Goal: Find specific page/section: Find specific page/section

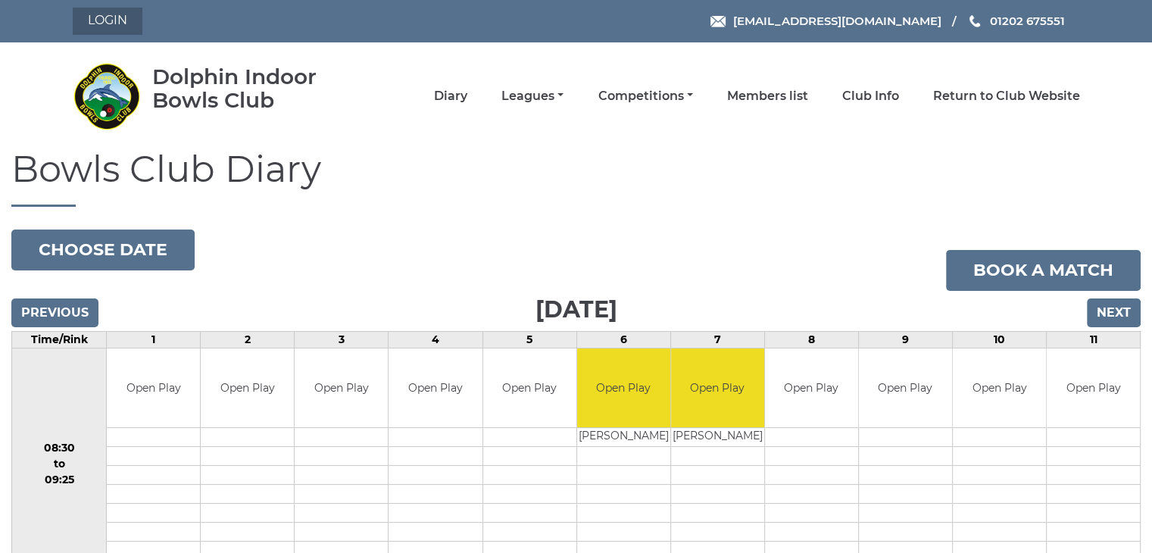
click at [123, 17] on link "Login" at bounding box center [108, 21] width 70 height 27
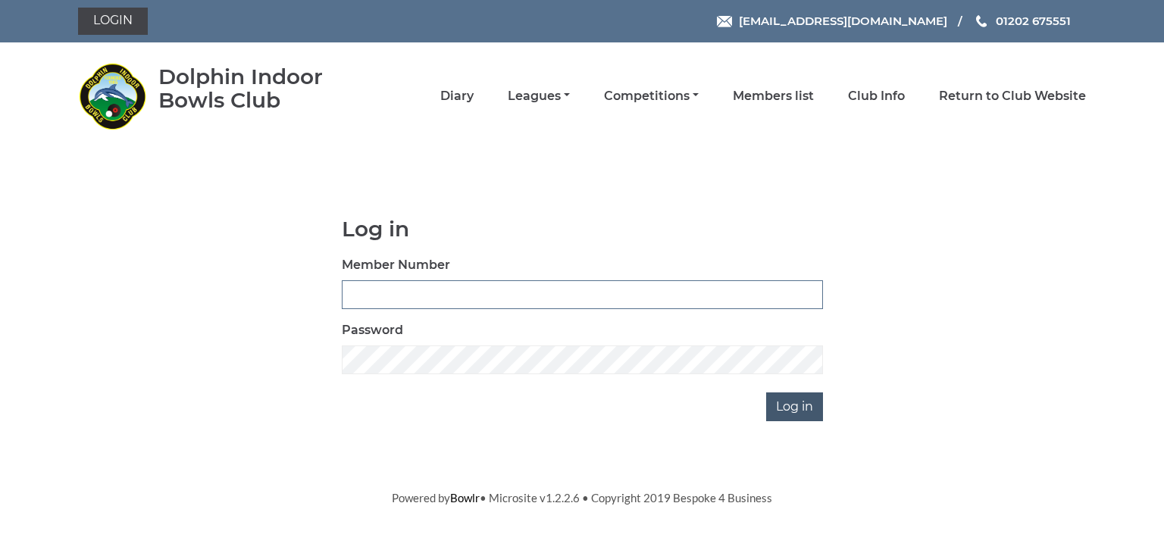
type input "1327"
click at [783, 395] on input "Log in" at bounding box center [794, 406] width 57 height 29
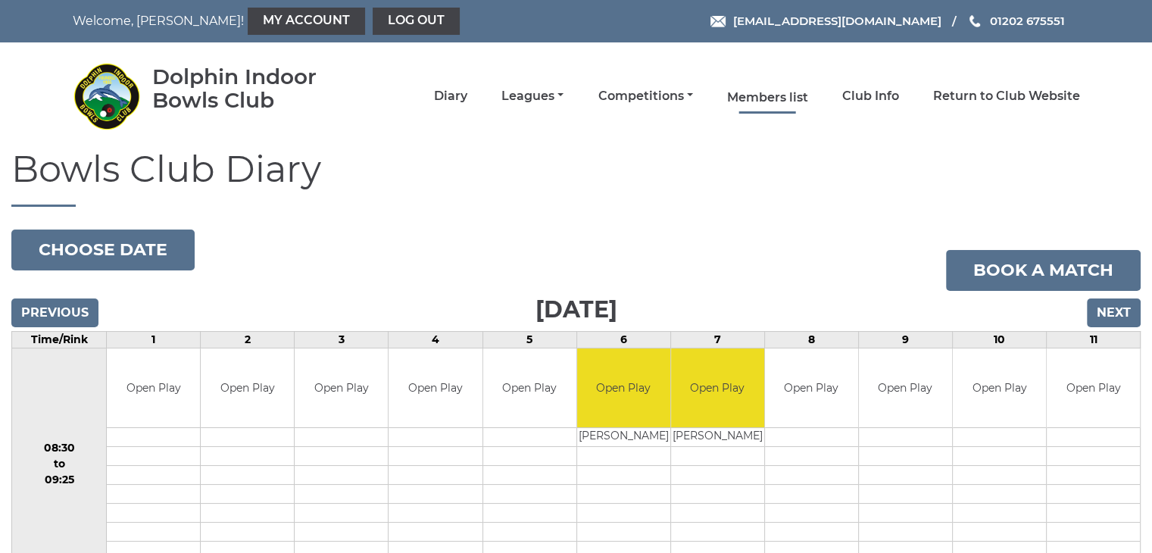
click at [758, 92] on link "Members list" at bounding box center [767, 97] width 81 height 17
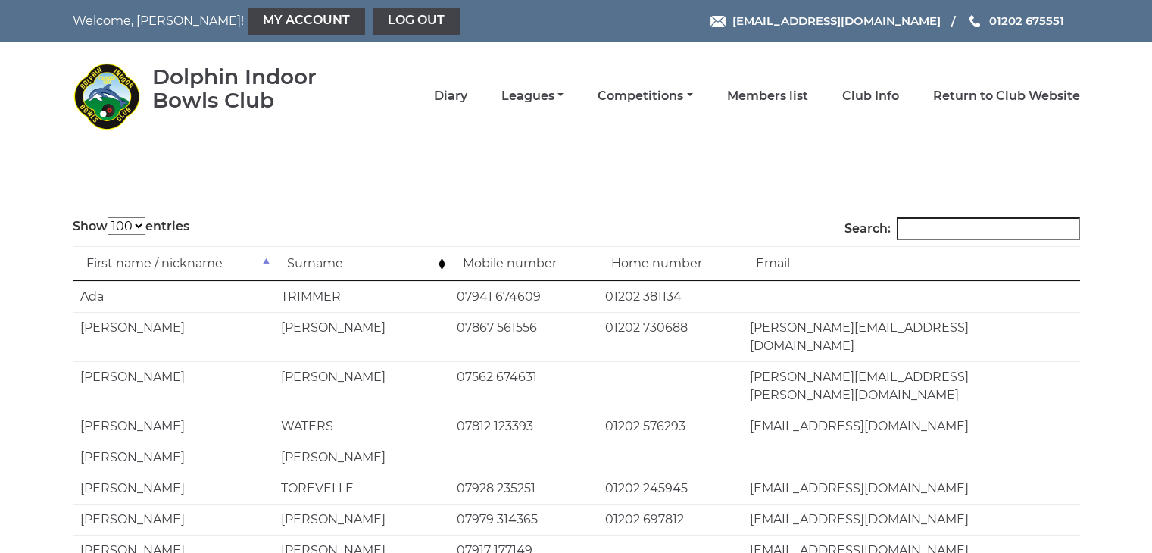
select select "100"
click at [924, 227] on input "Search:" at bounding box center [988, 228] width 183 height 23
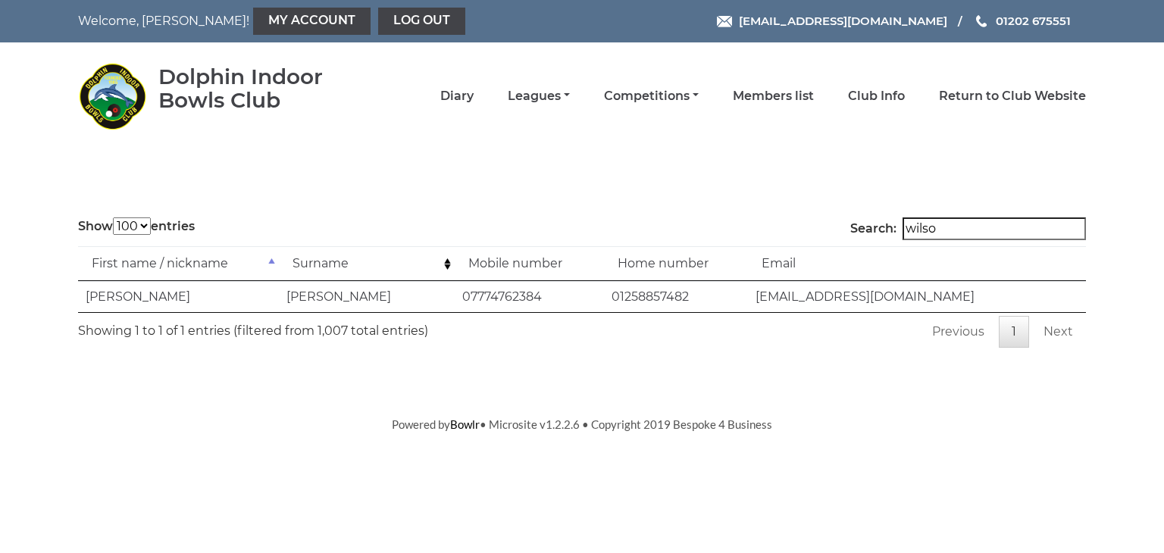
type input "wilson"
